Goal: Task Accomplishment & Management: Manage account settings

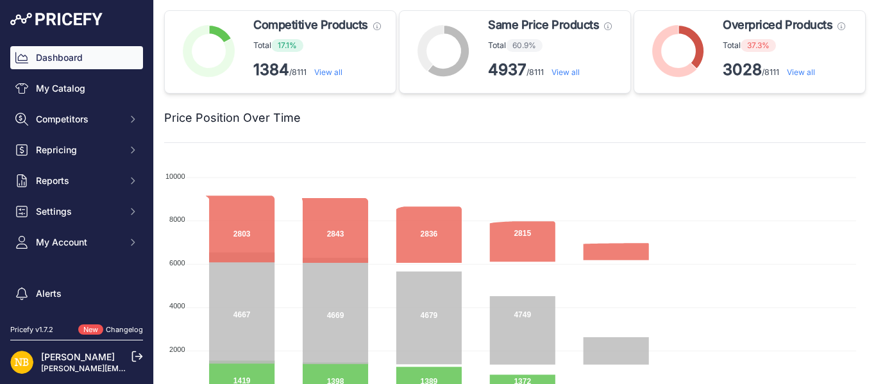
drag, startPoint x: 0, startPoint y: 0, endPoint x: 332, endPoint y: 71, distance: 339.8
click at [332, 71] on link "View all" at bounding box center [328, 72] width 28 height 10
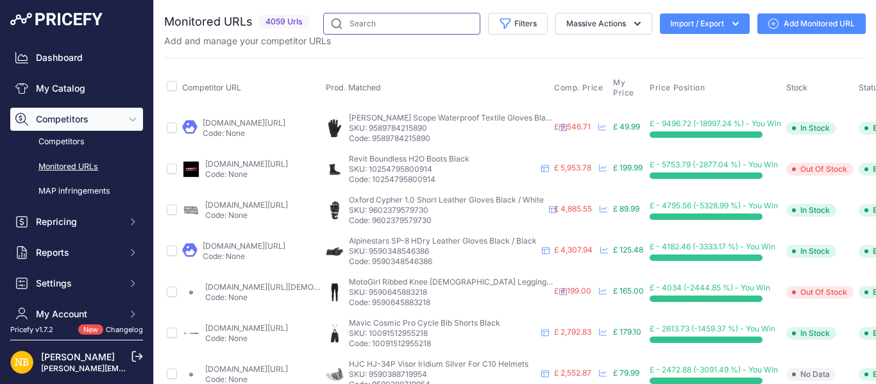
click at [366, 26] on input "text" at bounding box center [401, 24] width 157 height 22
paste input "9590039904594"
type input "9590039904594"
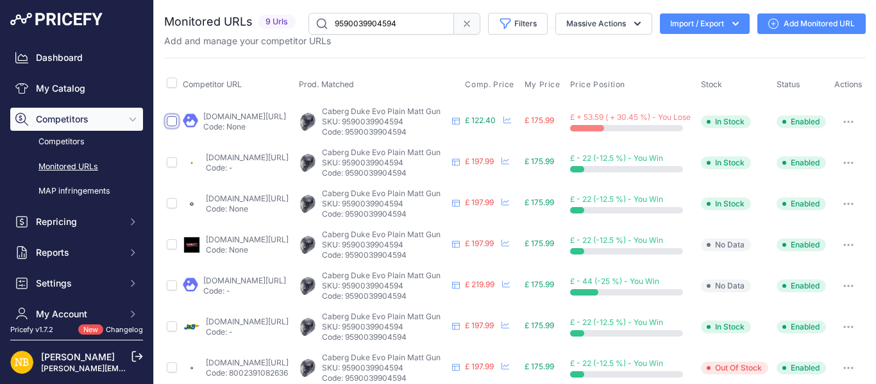
click at [169, 126] on input "checkbox" at bounding box center [172, 121] width 10 height 10
checkbox input "true"
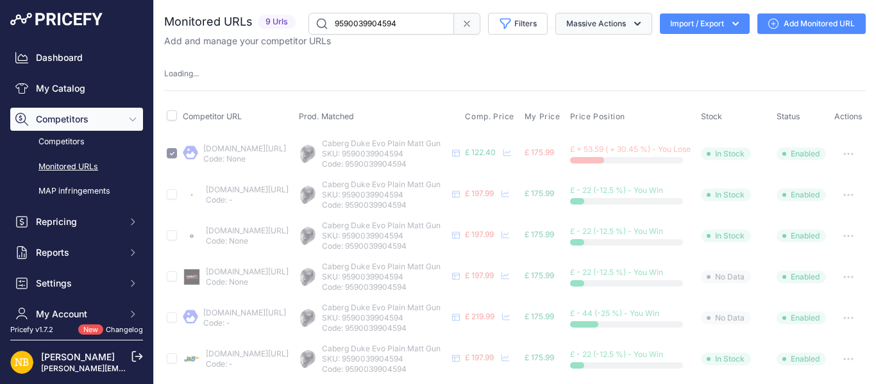
click at [631, 24] on icon "button" at bounding box center [637, 23] width 13 height 13
click at [667, 90] on div "Competitor URL Prod. Matched Comp. Price My Price" at bounding box center [515, 296] width 702 height 413
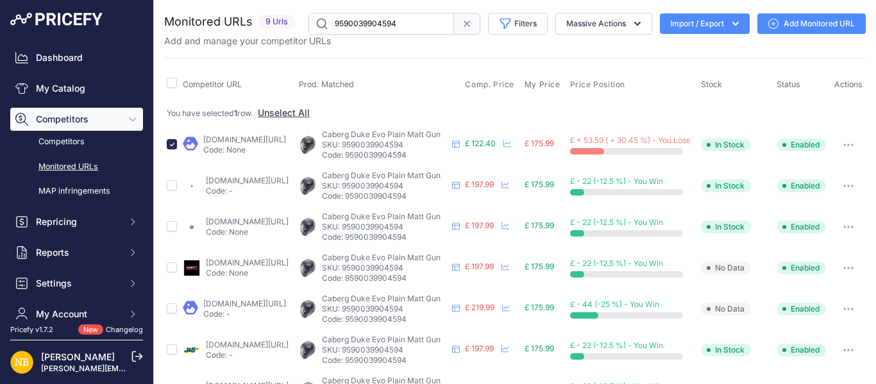
click at [840, 154] on button "button" at bounding box center [849, 145] width 26 height 18
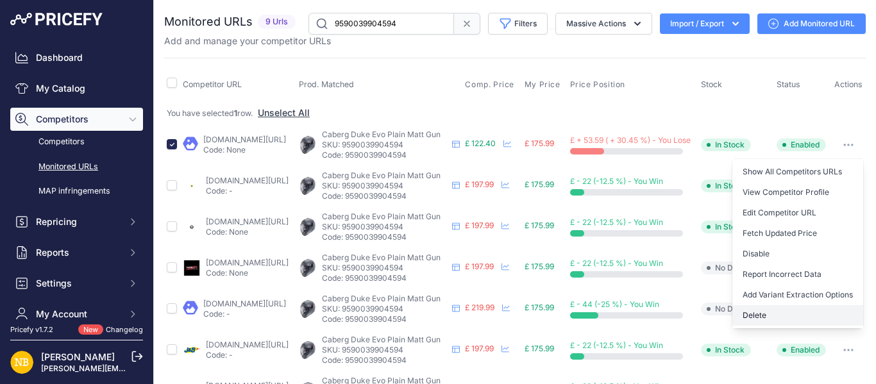
click at [748, 322] on button "Delete" at bounding box center [798, 315] width 131 height 21
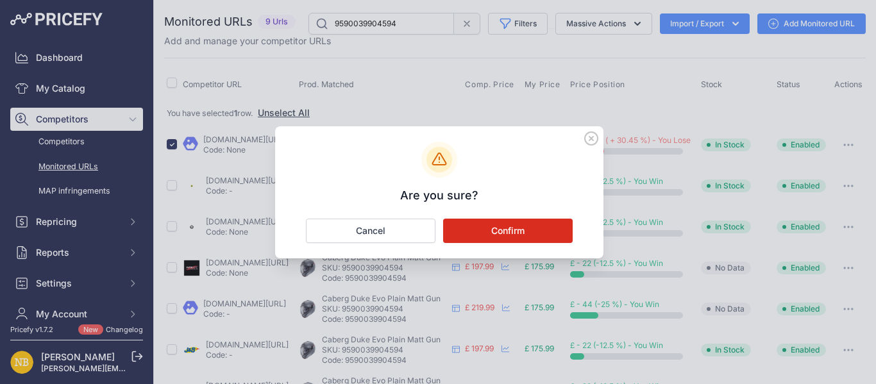
click at [512, 230] on button "Confirm" at bounding box center [508, 231] width 130 height 24
